Goal: Task Accomplishment & Management: Use online tool/utility

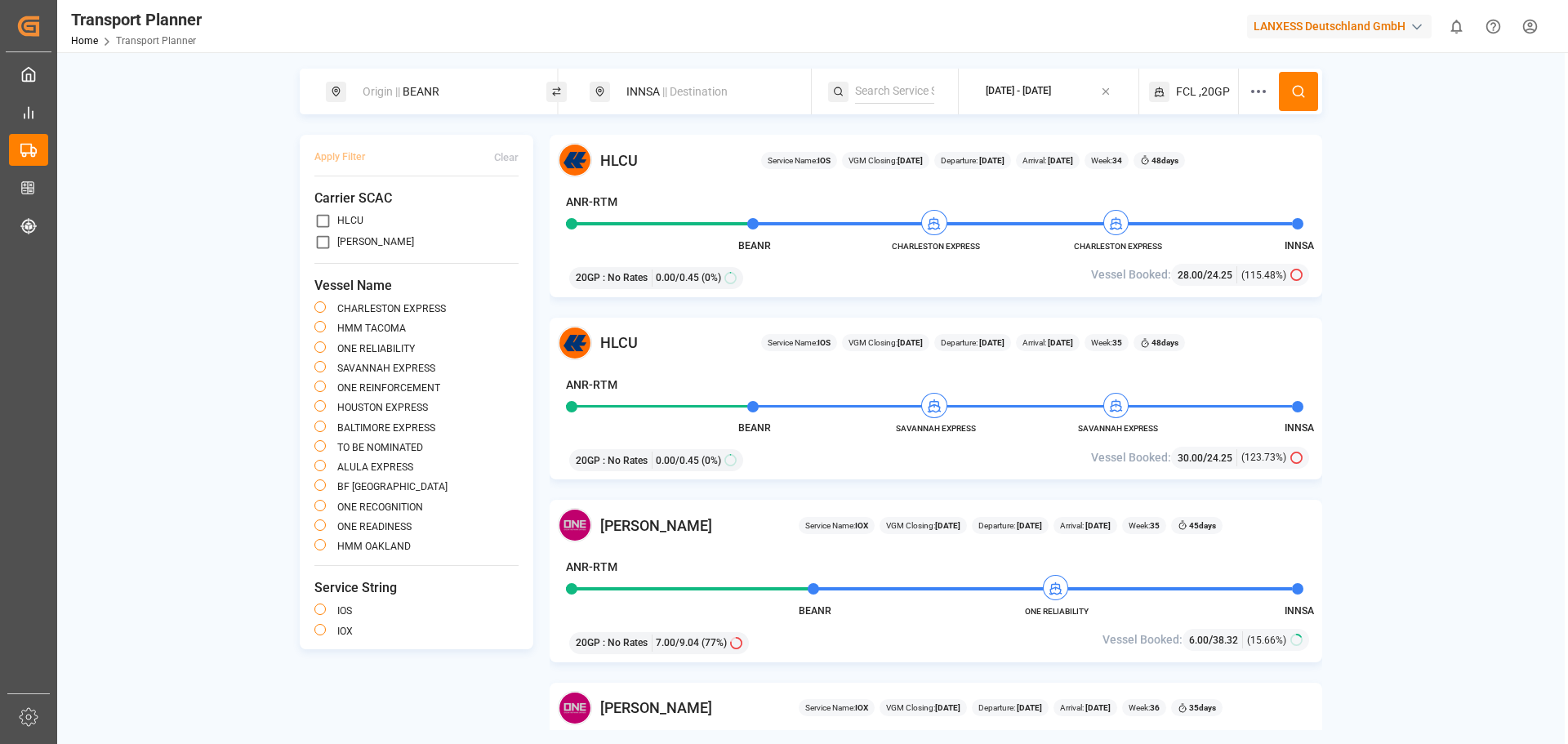
click at [442, 92] on div "Origin || BEANR" at bounding box center [441, 91] width 177 height 30
drag, startPoint x: 413, startPoint y: 201, endPoint x: 334, endPoint y: 209, distance: 79.4
click at [334, 209] on div "Search Origin and POL BEANR" at bounding box center [441, 186] width 229 height 154
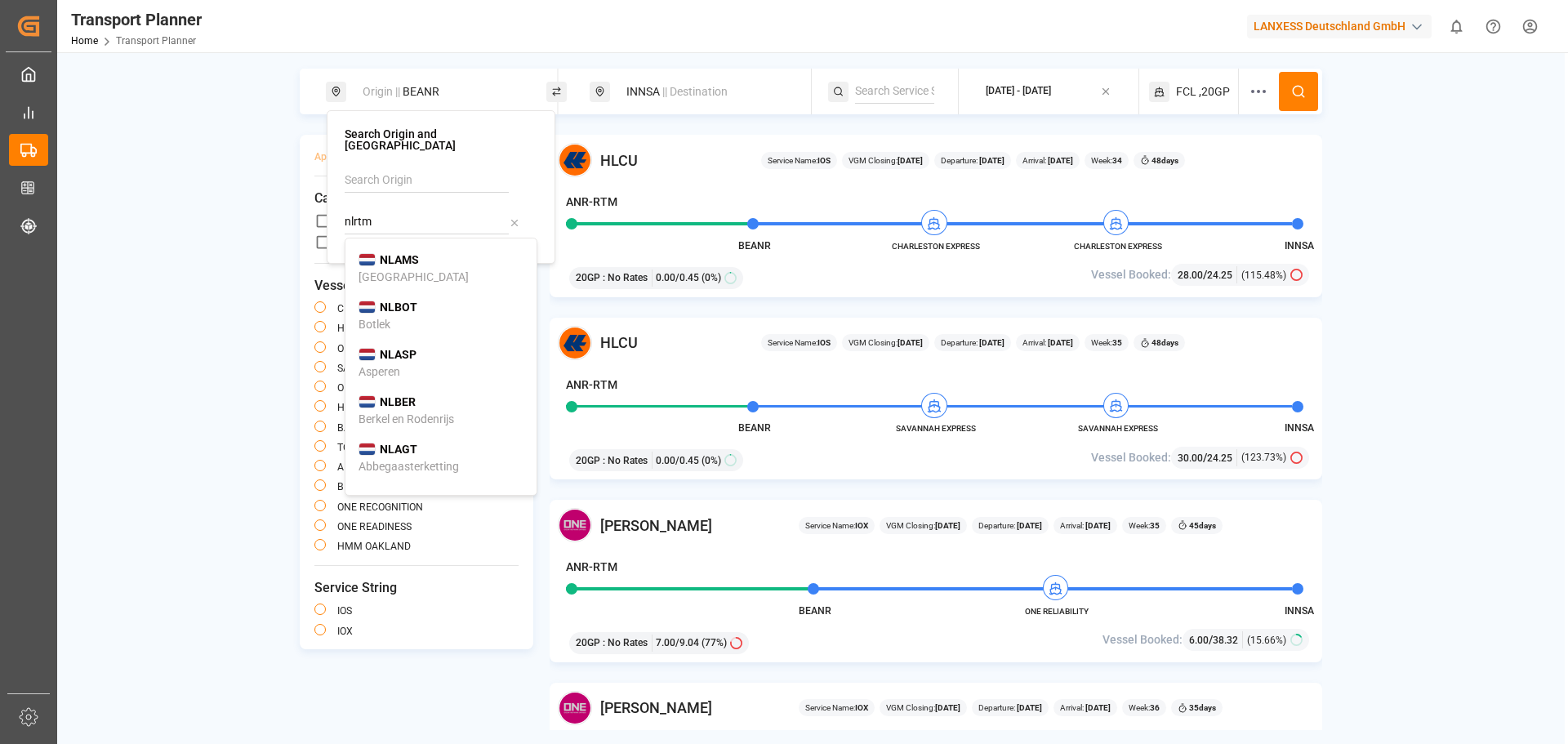
drag, startPoint x: 423, startPoint y: 221, endPoint x: 334, endPoint y: 218, distance: 89.1
click at [334, 218] on div "Search Origin and POL nlrtm NLAMS [GEOGRAPHIC_DATA] [GEOGRAPHIC_DATA] Botlek NL…" at bounding box center [441, 186] width 229 height 154
click at [393, 251] on span "NLRTM" at bounding box center [399, 260] width 40 height 17
type input "NLRTM"
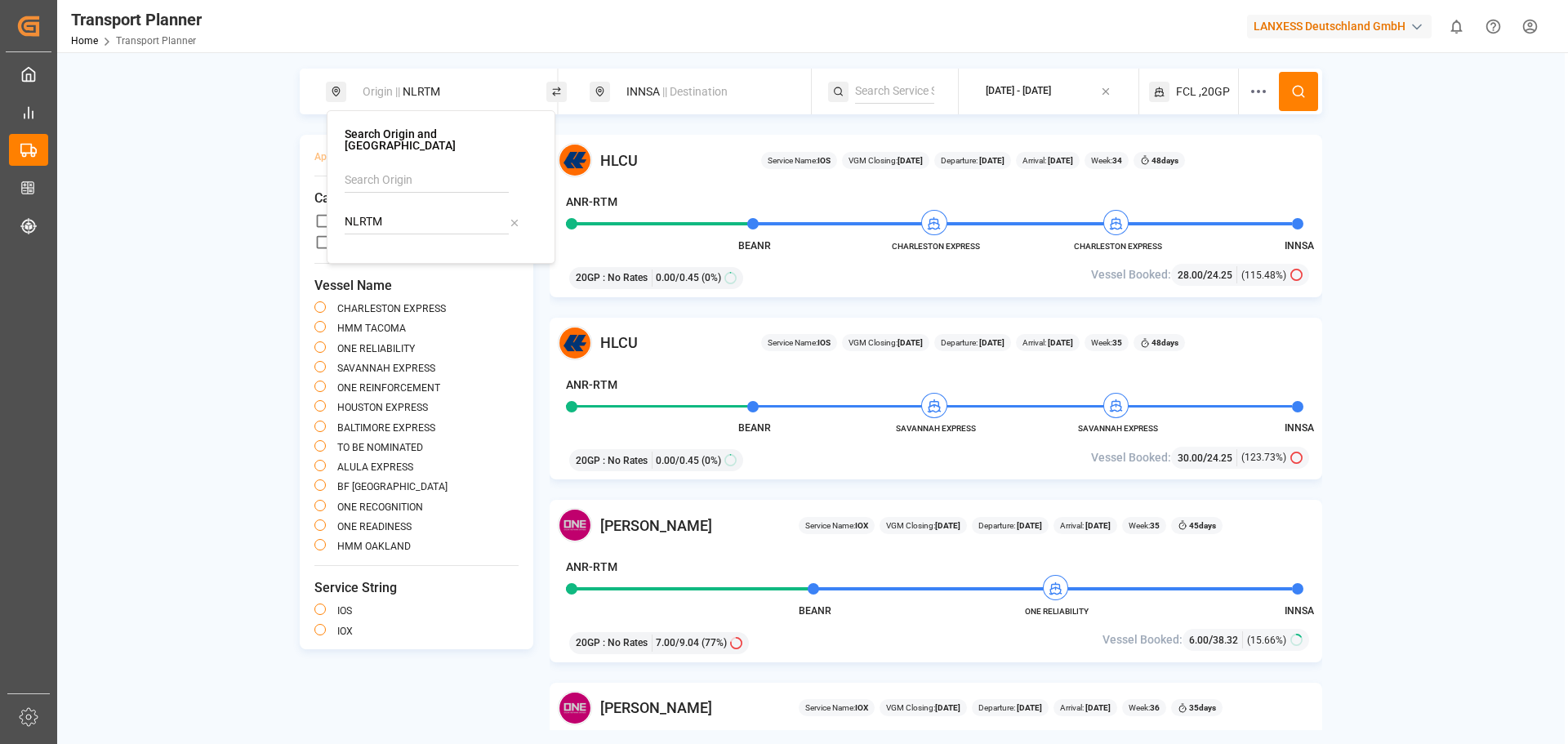
click at [1025, 87] on div "[DATE] - [DATE]" at bounding box center [1018, 91] width 66 height 14
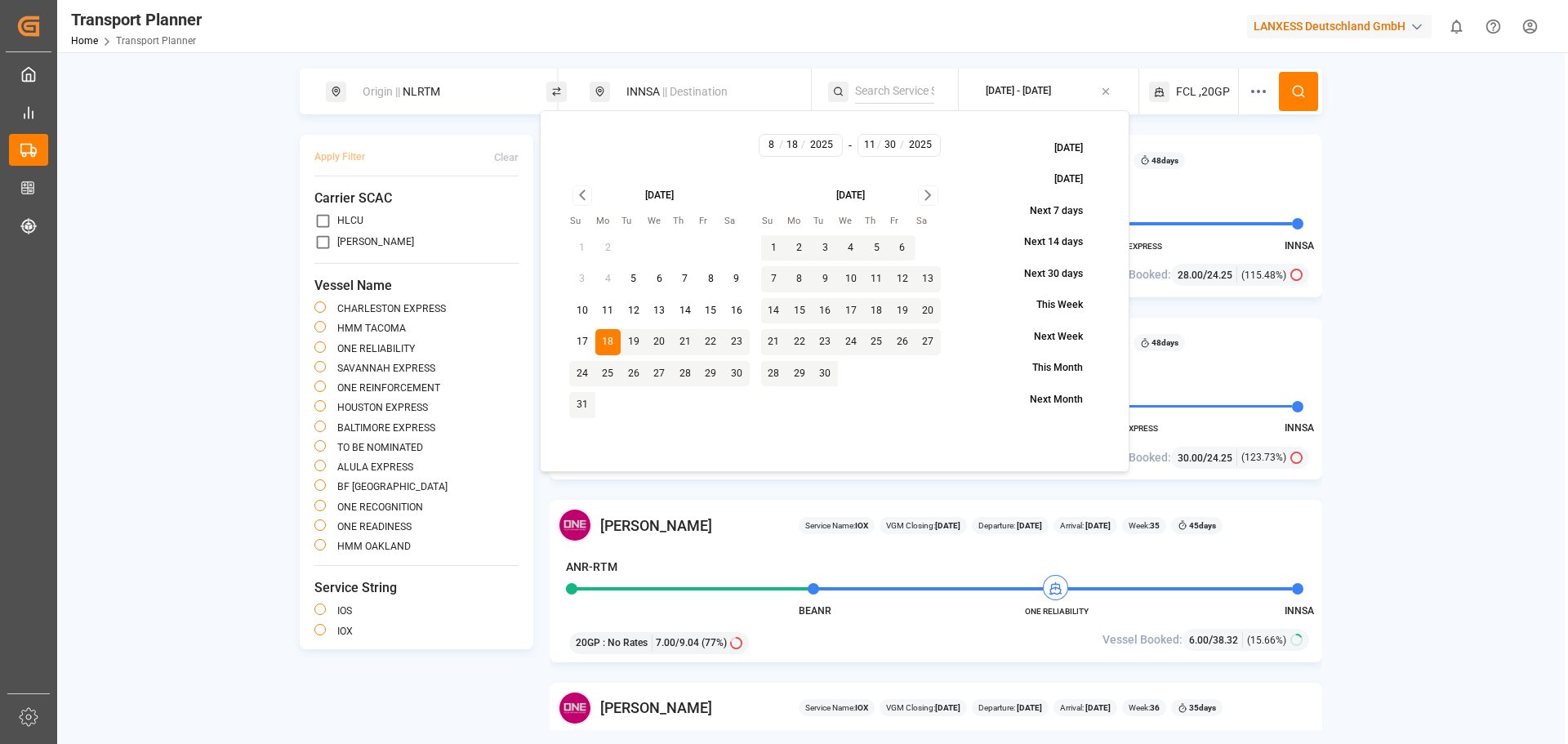
click at [852, 245] on button "4" at bounding box center [850, 247] width 26 height 26
type input "9"
type input "4"
click at [852, 245] on button "4" at bounding box center [850, 247] width 26 height 26
type input "9"
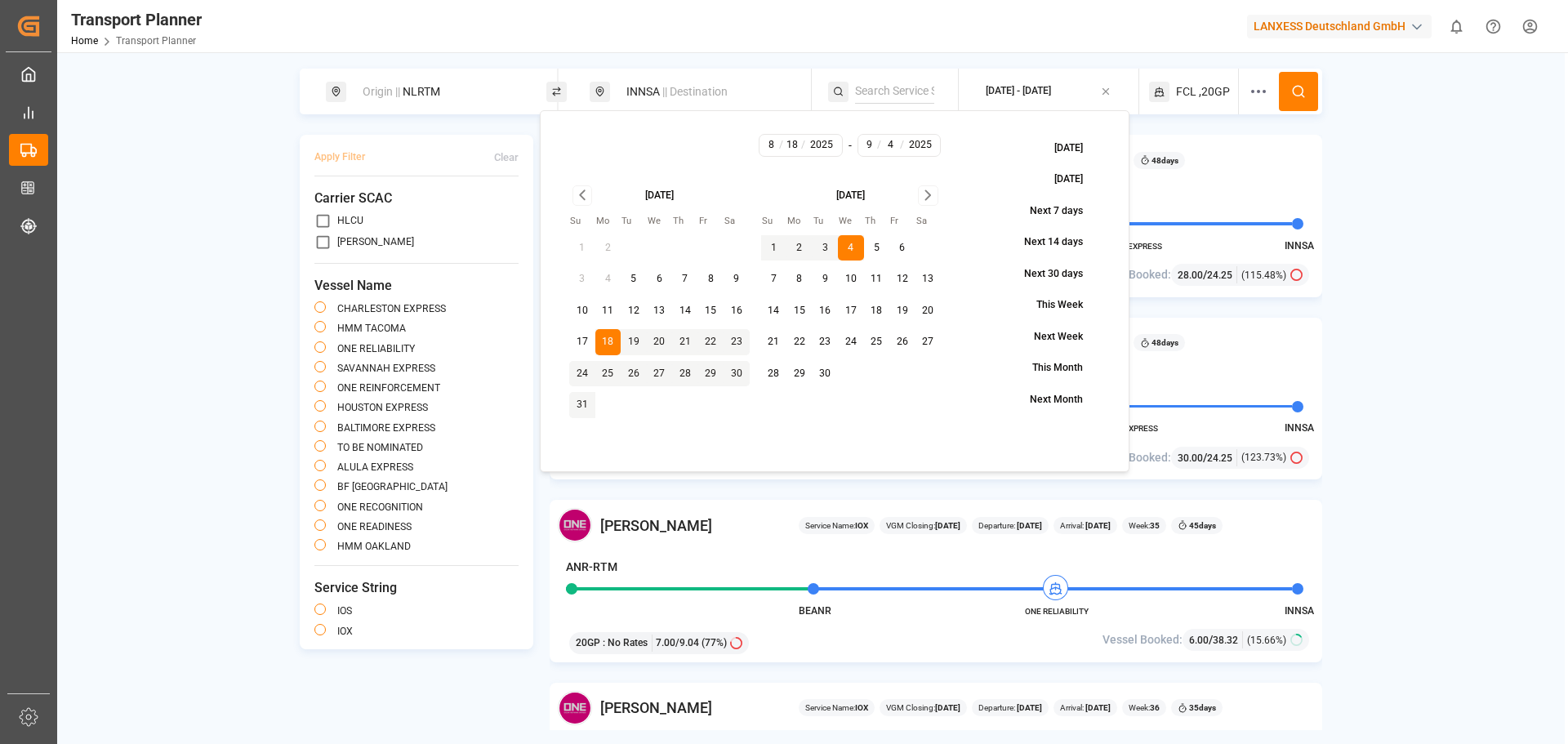
type input "4"
click at [931, 192] on icon "Go to next month" at bounding box center [927, 195] width 18 height 19
click at [774, 398] on button "30" at bounding box center [773, 405] width 26 height 26
type input "11"
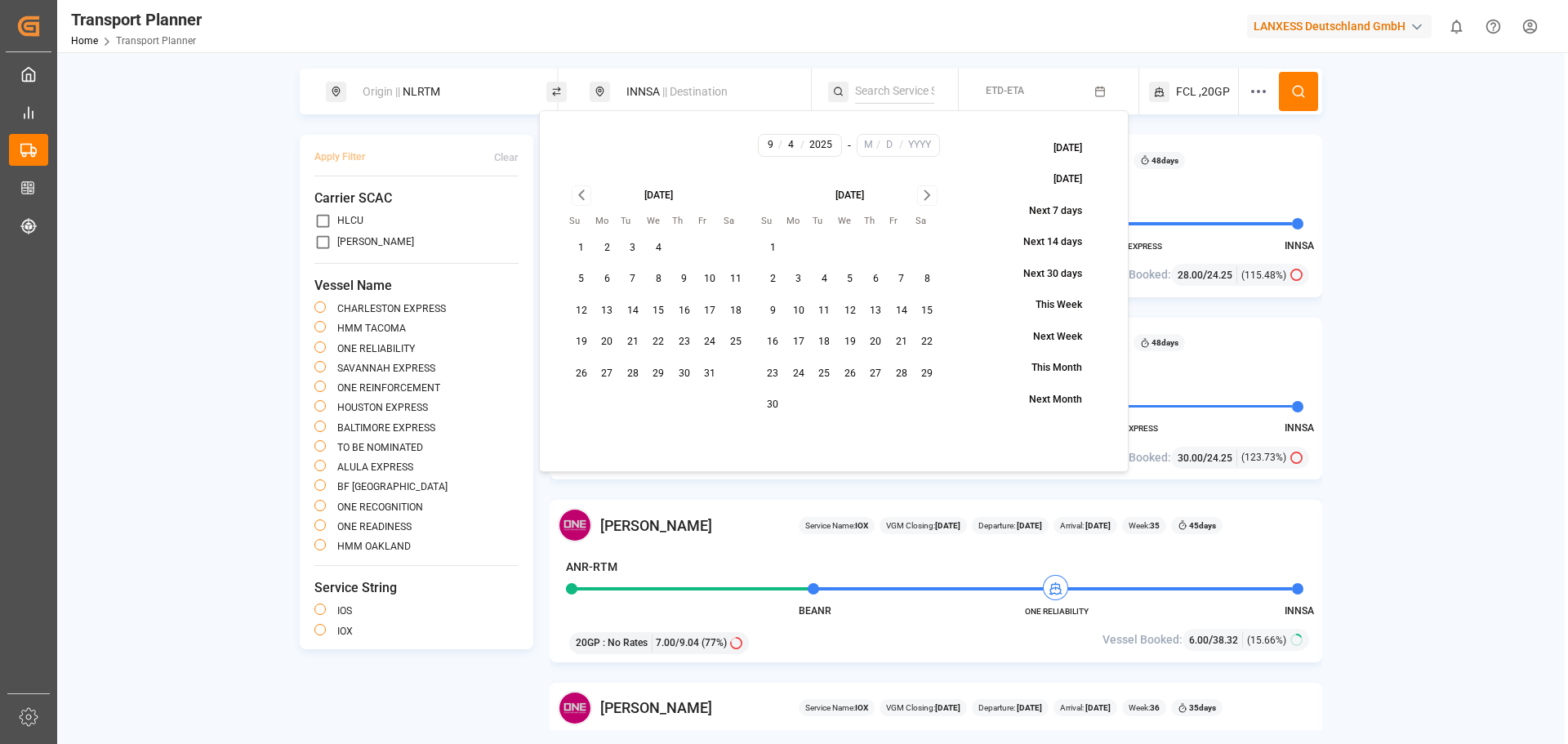
type input "30"
type input "2025"
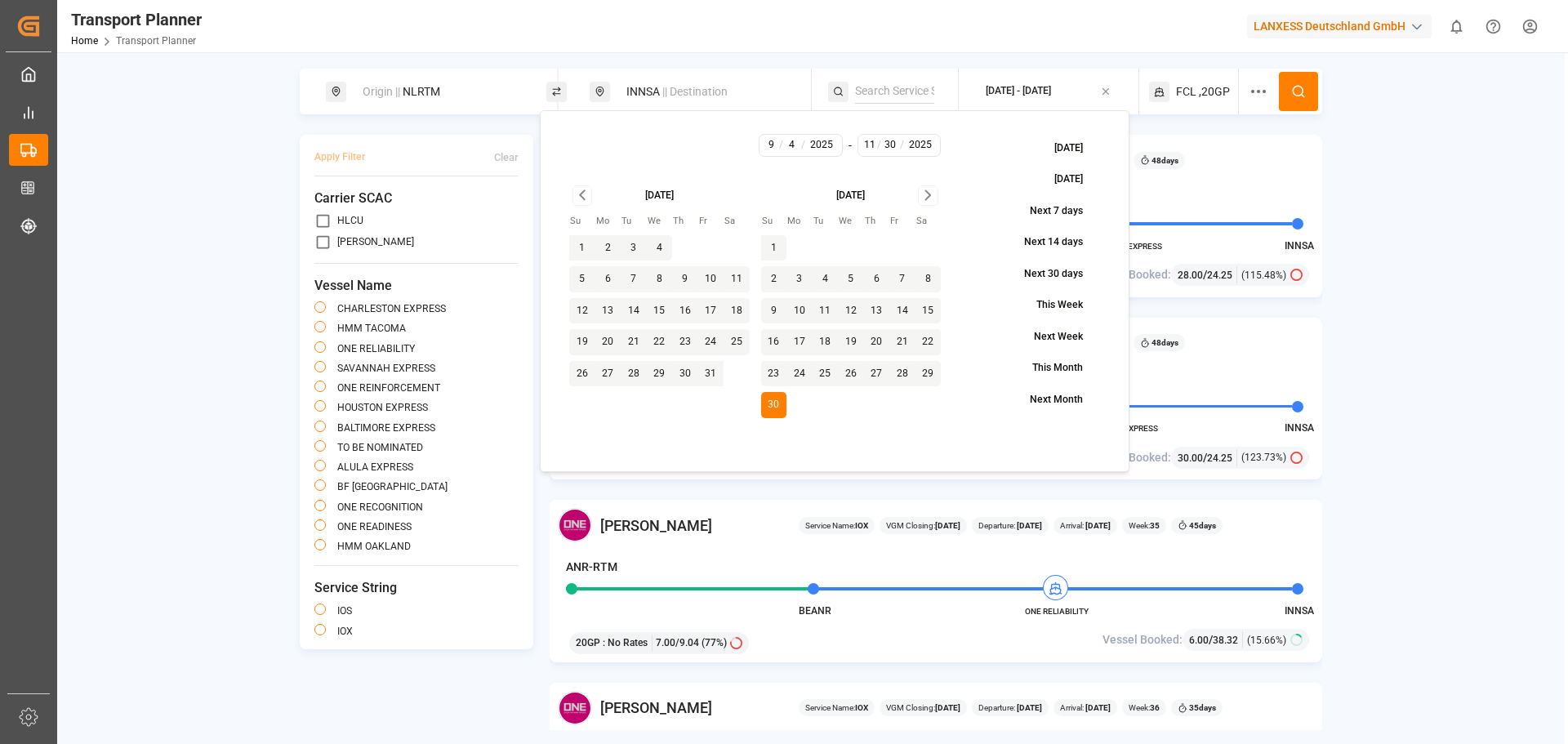
click at [1293, 92] on icon at bounding box center [1297, 91] width 14 height 14
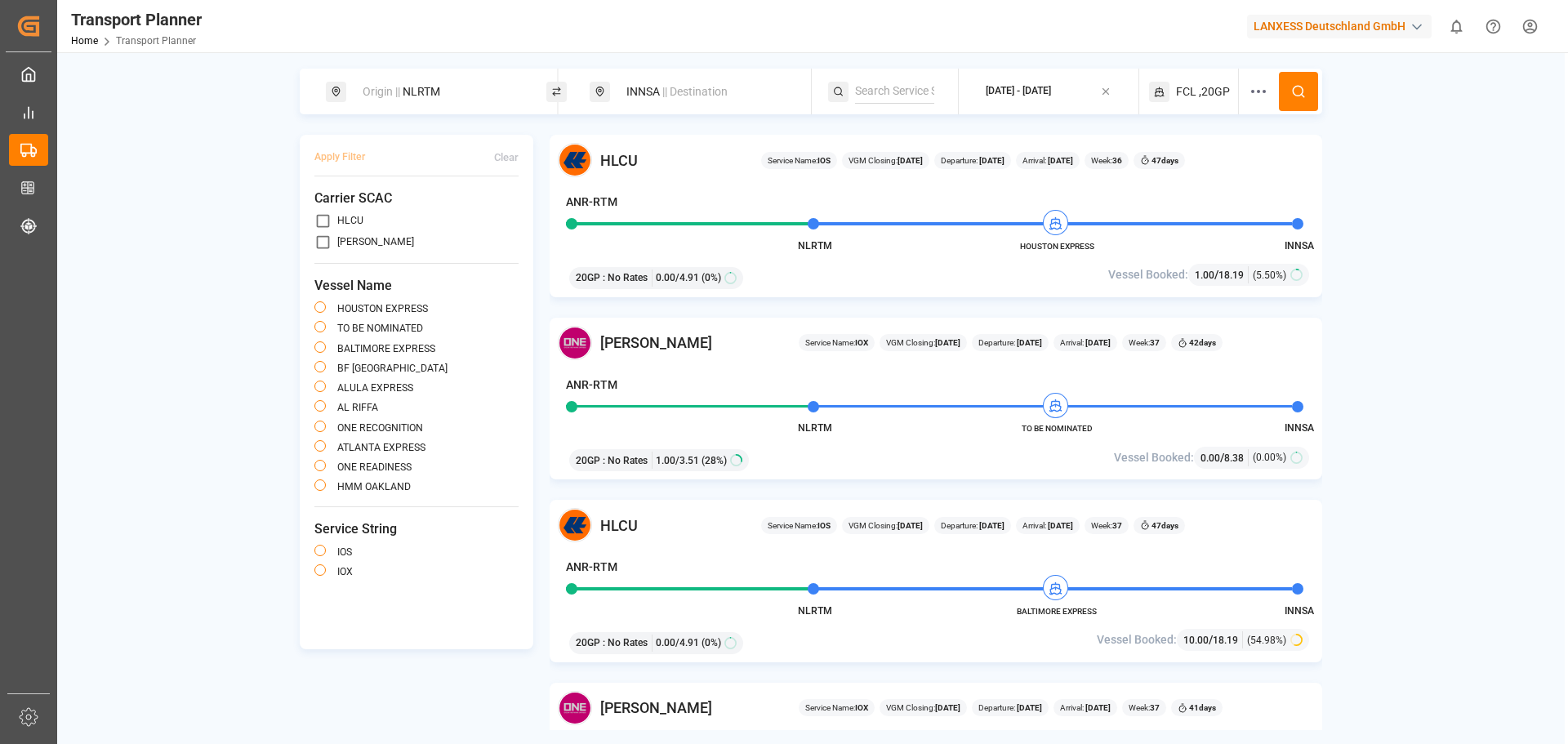
click at [464, 89] on div "Origin || NLRTM" at bounding box center [441, 91] width 177 height 30
drag, startPoint x: 411, startPoint y: 202, endPoint x: 282, endPoint y: 203, distance: 129.0
click at [282, 203] on body "Created by potrace 1.15, written by [PERSON_NAME] [DATE]-[DATE] Created by potr…" at bounding box center [784, 372] width 1568 height 744
type input "N"
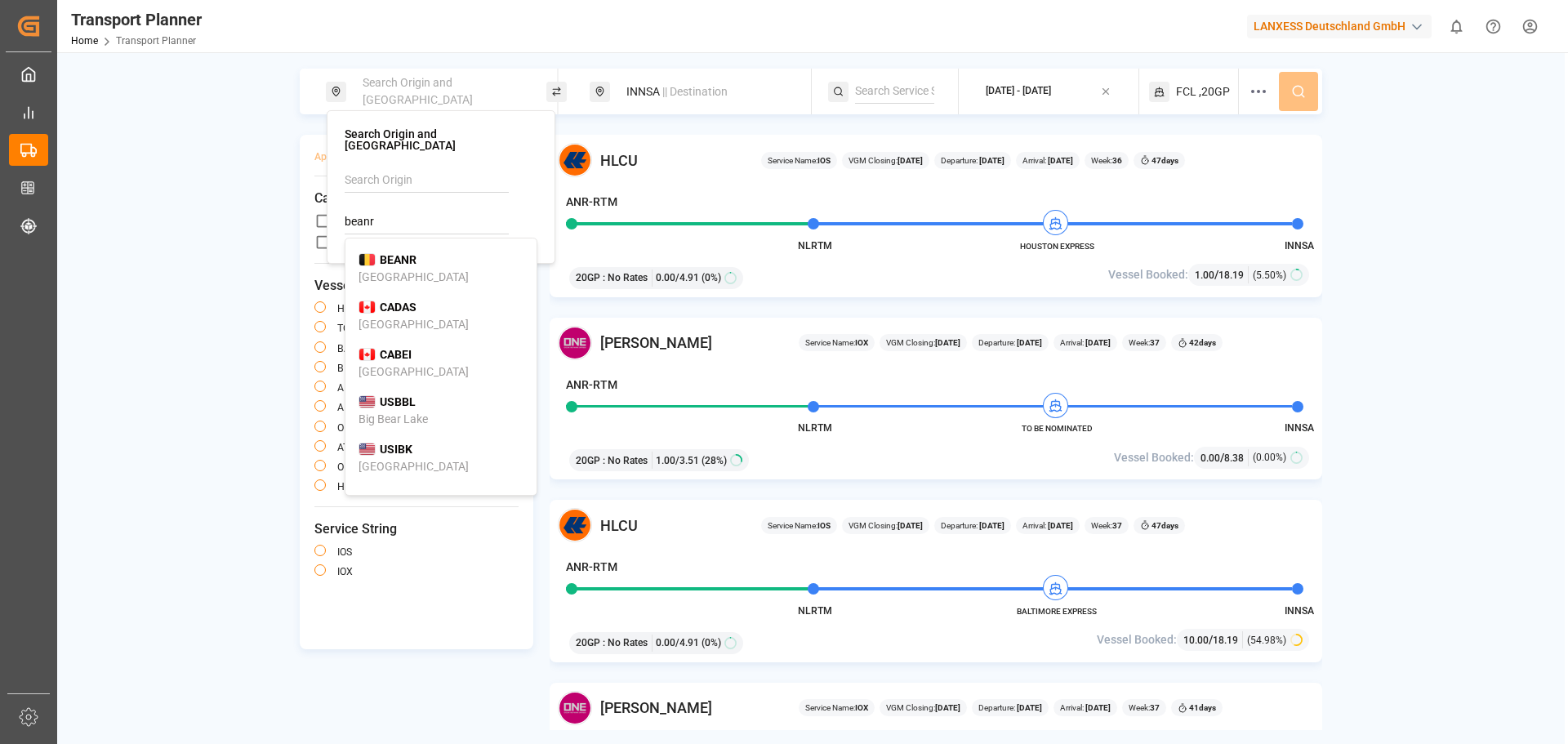
type input "beanr"
drag, startPoint x: 447, startPoint y: 240, endPoint x: 470, endPoint y: 240, distance: 23.0
click at [450, 245] on li "BEANR [GEOGRAPHIC_DATA]" at bounding box center [441, 269] width 191 height 47
click at [1307, 103] on div "Search Origin and [GEOGRAPHIC_DATA] || Destination [DATE] - [DATE] FCL ,20GP" at bounding box center [811, 91] width 1022 height 45
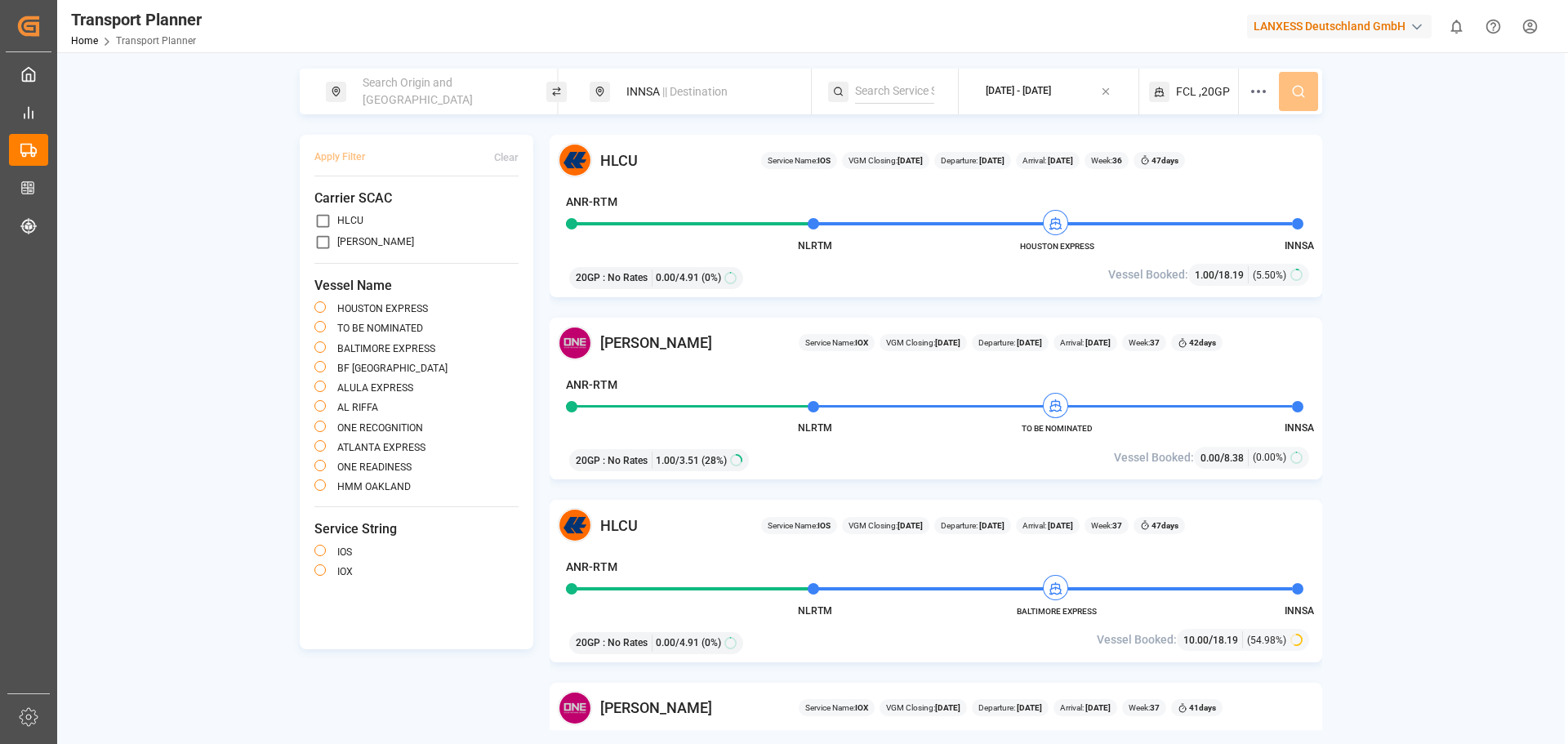
click at [1289, 91] on div "Search Origin and [GEOGRAPHIC_DATA] || Destination [DATE] - [DATE] FCL ,20GP" at bounding box center [811, 91] width 1022 height 45
click at [434, 88] on span "Search Origin and [GEOGRAPHIC_DATA]" at bounding box center [417, 91] width 110 height 30
click at [410, 215] on input at bounding box center [427, 221] width 164 height 24
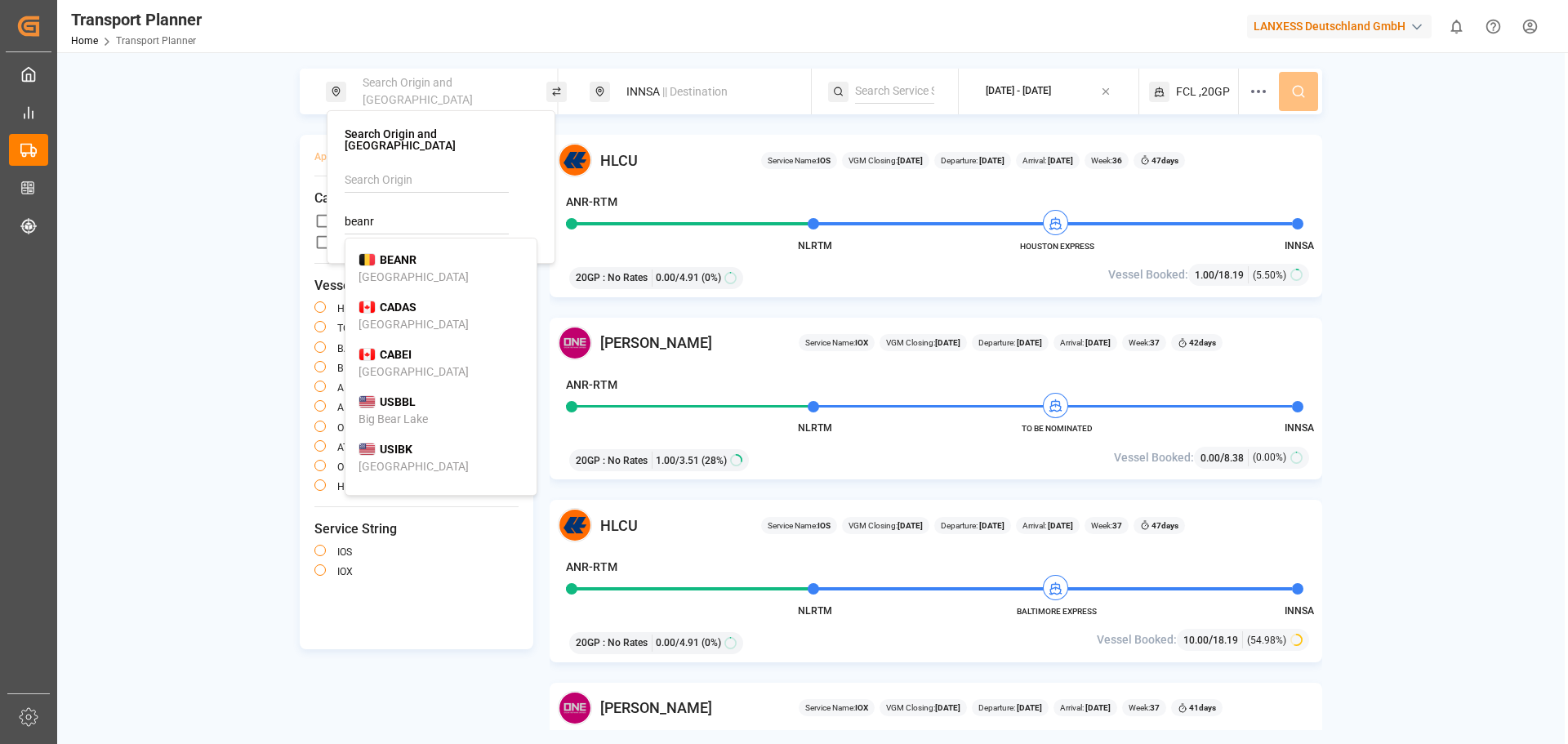
click at [481, 251] on div "BEANR [GEOGRAPHIC_DATA]" at bounding box center [441, 268] width 165 height 34
type input "BEANR"
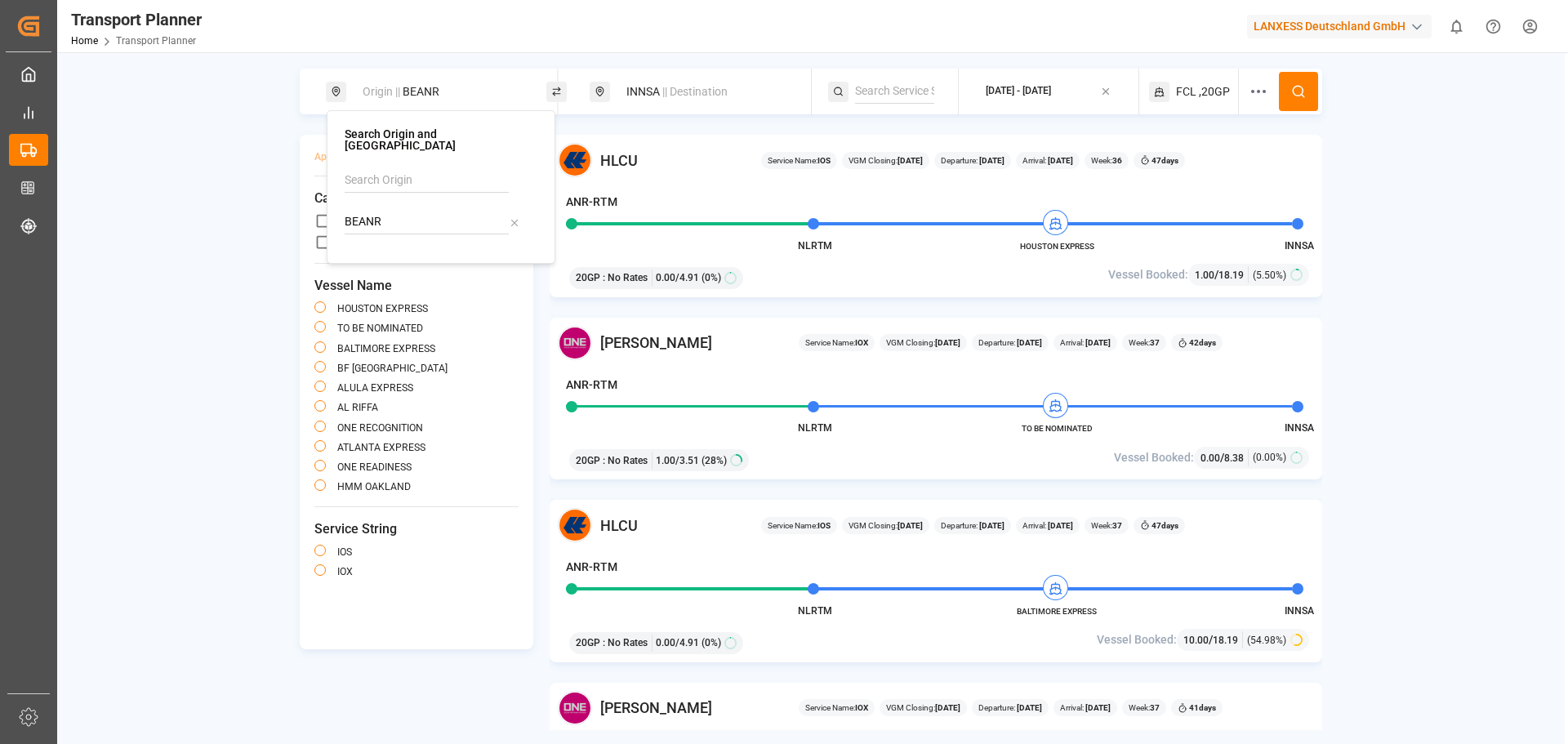
click at [1271, 62] on div "Origin || BEANR INNSA || Destination [DATE] - [DATE] FCL ,20GP Apply Filter Cle…" at bounding box center [811, 424] width 1507 height 744
click at [1300, 86] on icon at bounding box center [1297, 91] width 14 height 14
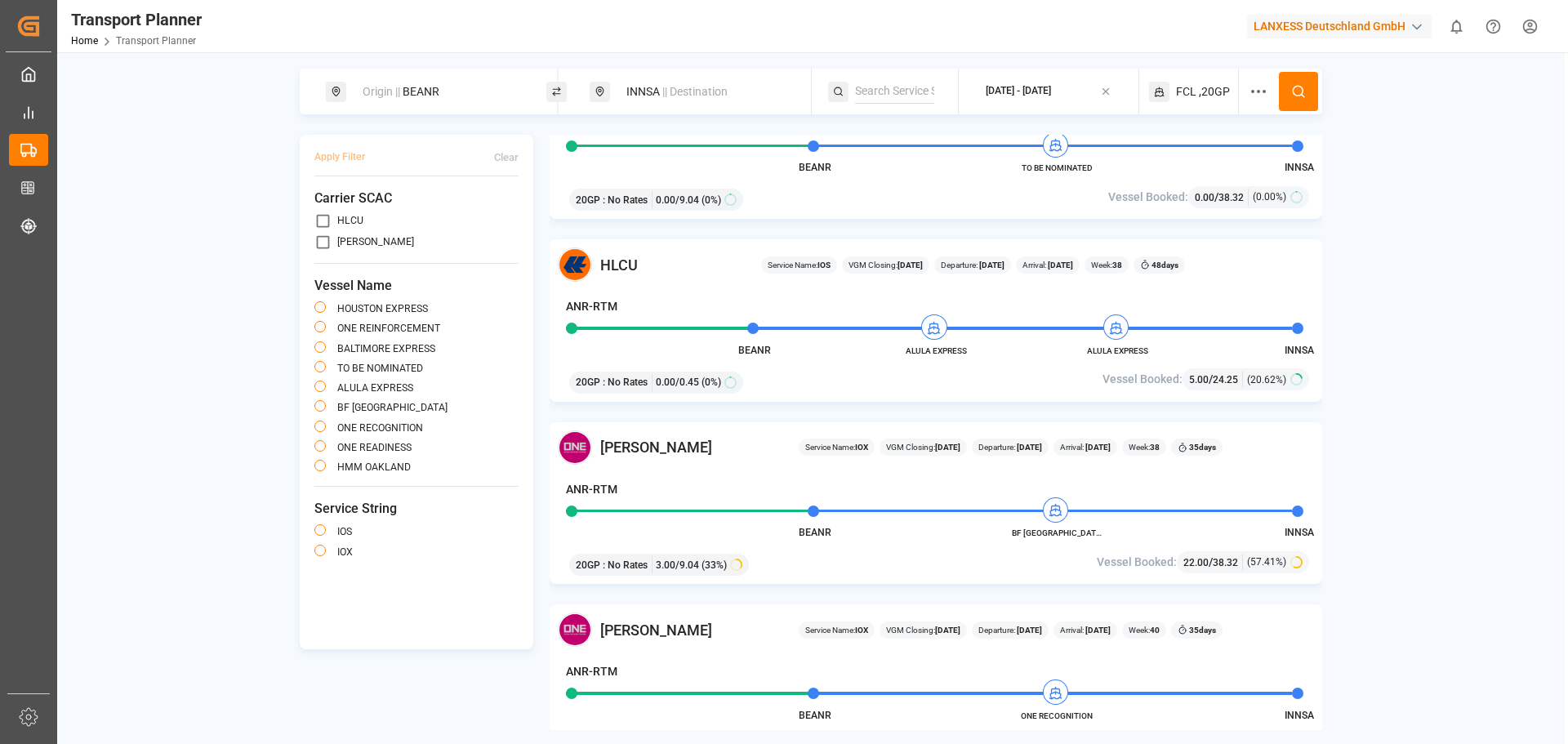
scroll to position [653, 0]
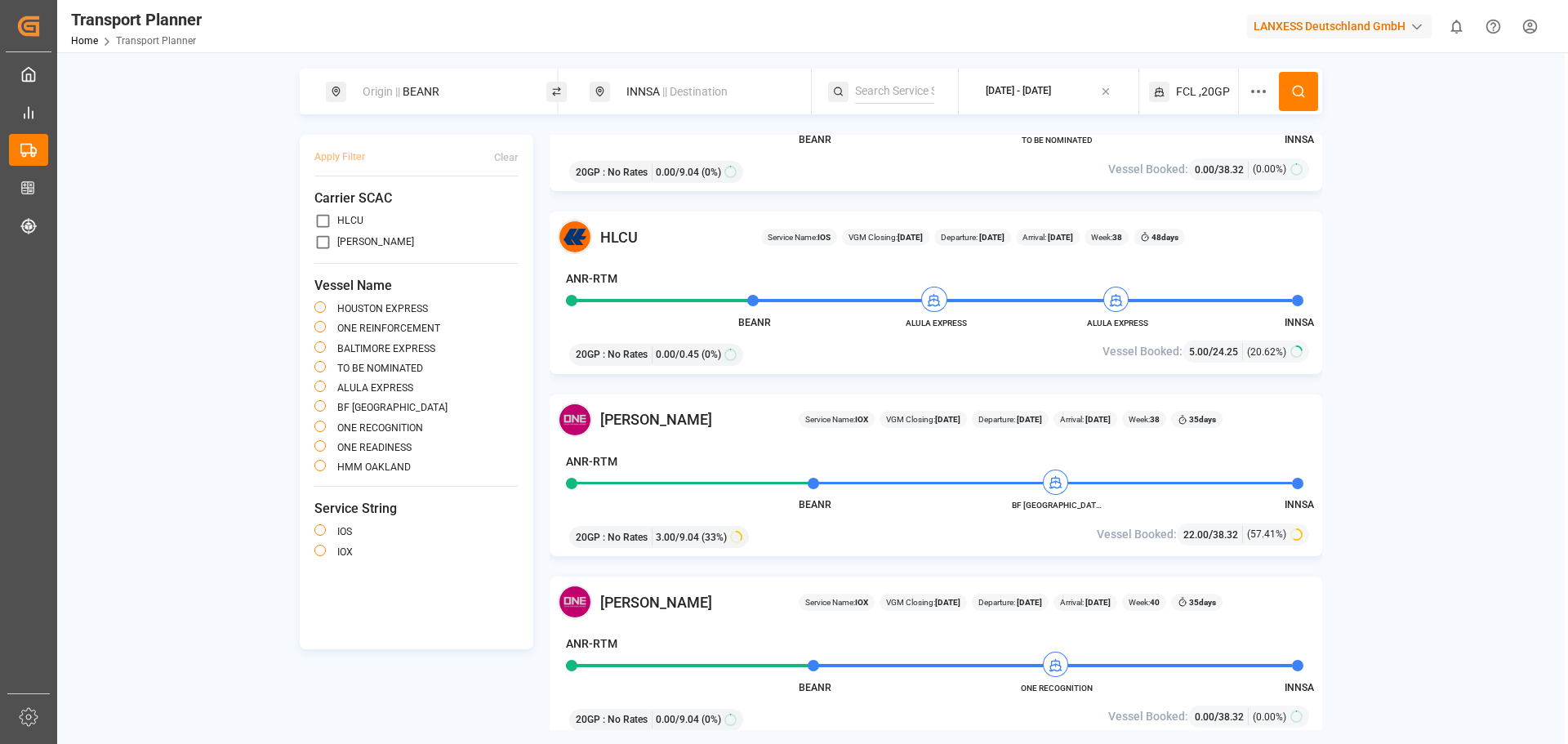
click at [380, 78] on div "Origin || BEANR" at bounding box center [441, 91] width 177 height 30
drag, startPoint x: 394, startPoint y: 214, endPoint x: 343, endPoint y: 209, distance: 51.2
click at [343, 209] on div "Search Origin and POL BEANR" at bounding box center [441, 186] width 229 height 154
type input "l"
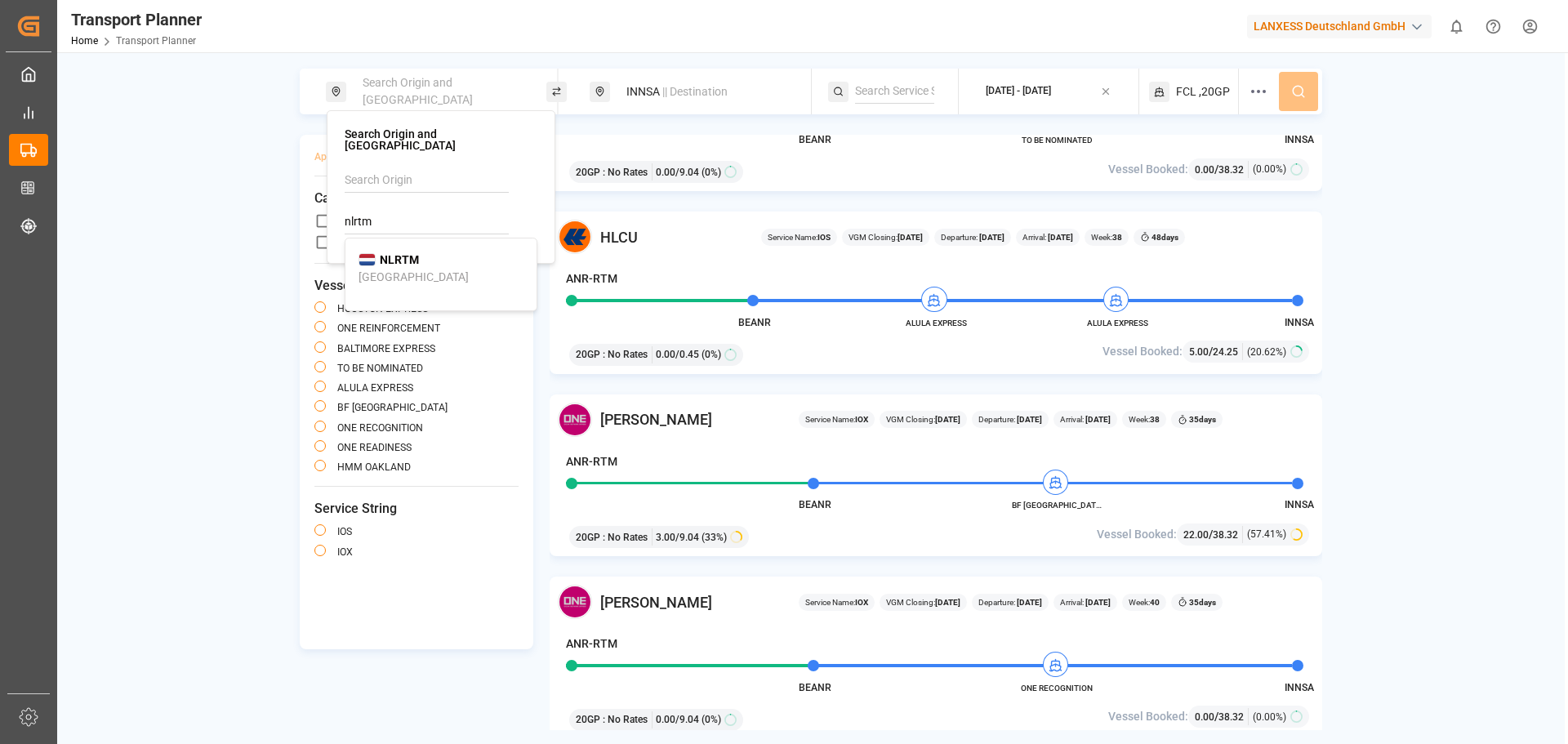
click at [419, 252] on div "NLRTM [GEOGRAPHIC_DATA]" at bounding box center [441, 268] width 165 height 34
type input "NLRTM"
click at [737, 98] on div "INNSA || Destination" at bounding box center [704, 91] width 177 height 30
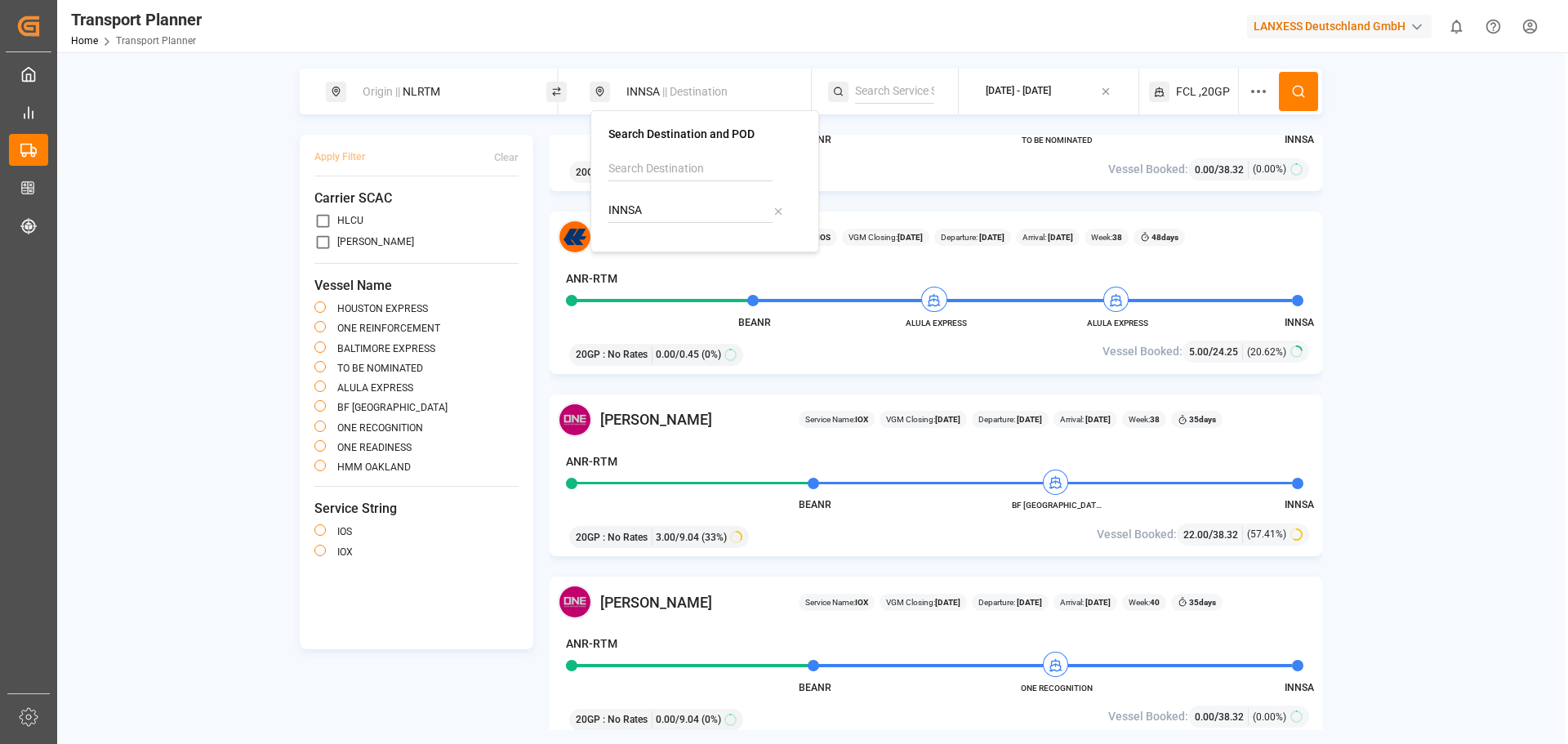
click at [1310, 82] on button at bounding box center [1297, 91] width 40 height 40
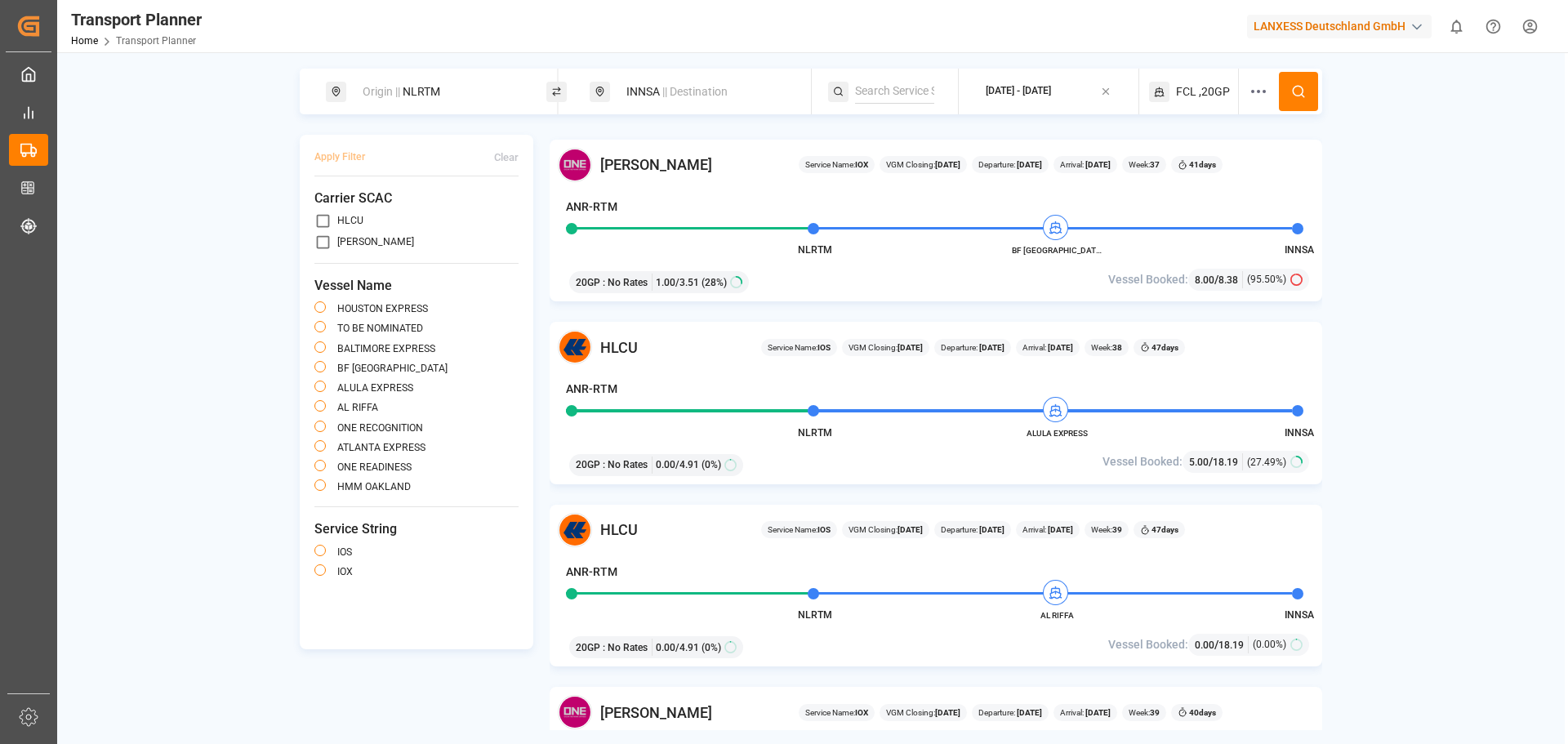
scroll to position [572, 0]
